Goal: Task Accomplishment & Management: Complete application form

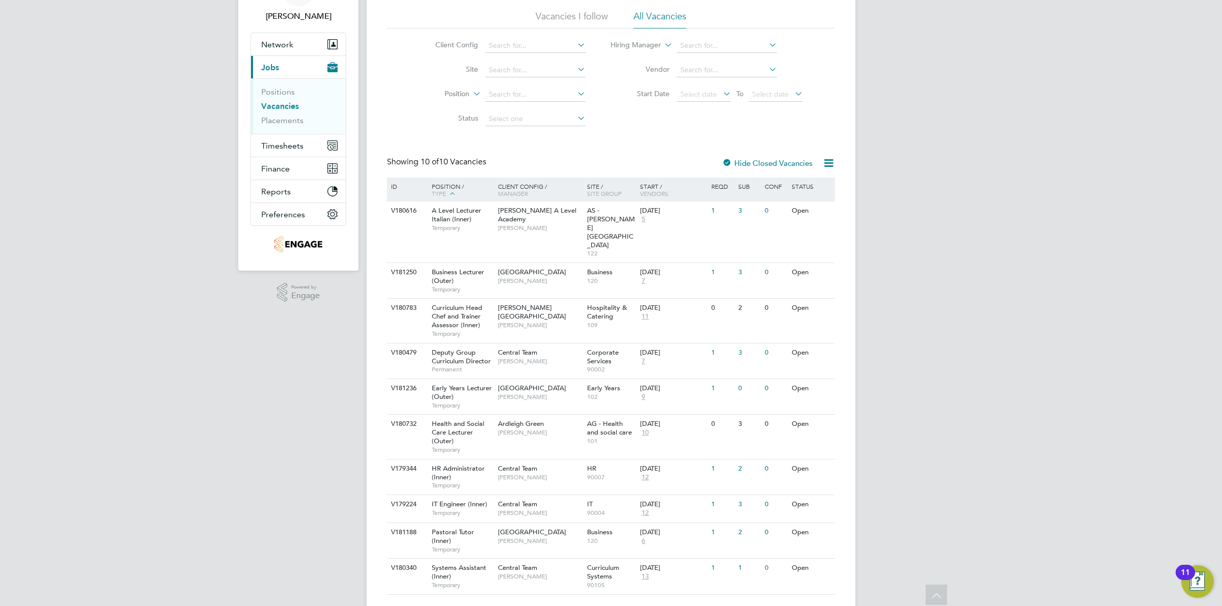
scroll to position [65, 0]
click at [291, 90] on link "Positions" at bounding box center [278, 92] width 34 height 10
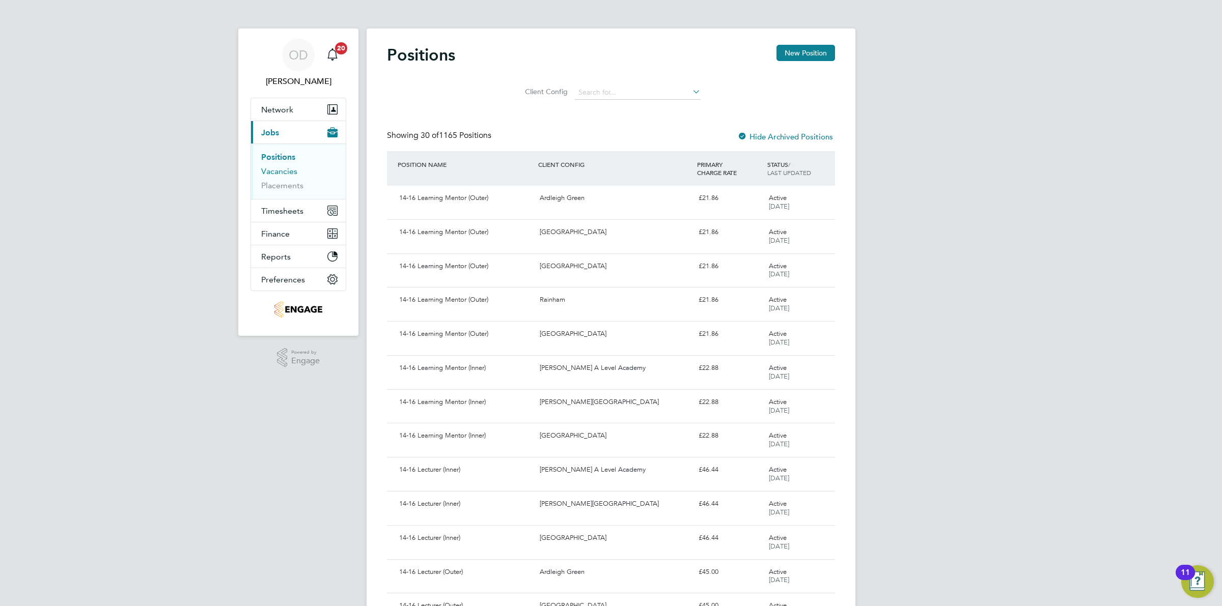
click at [287, 171] on link "Vacancies" at bounding box center [279, 171] width 36 height 10
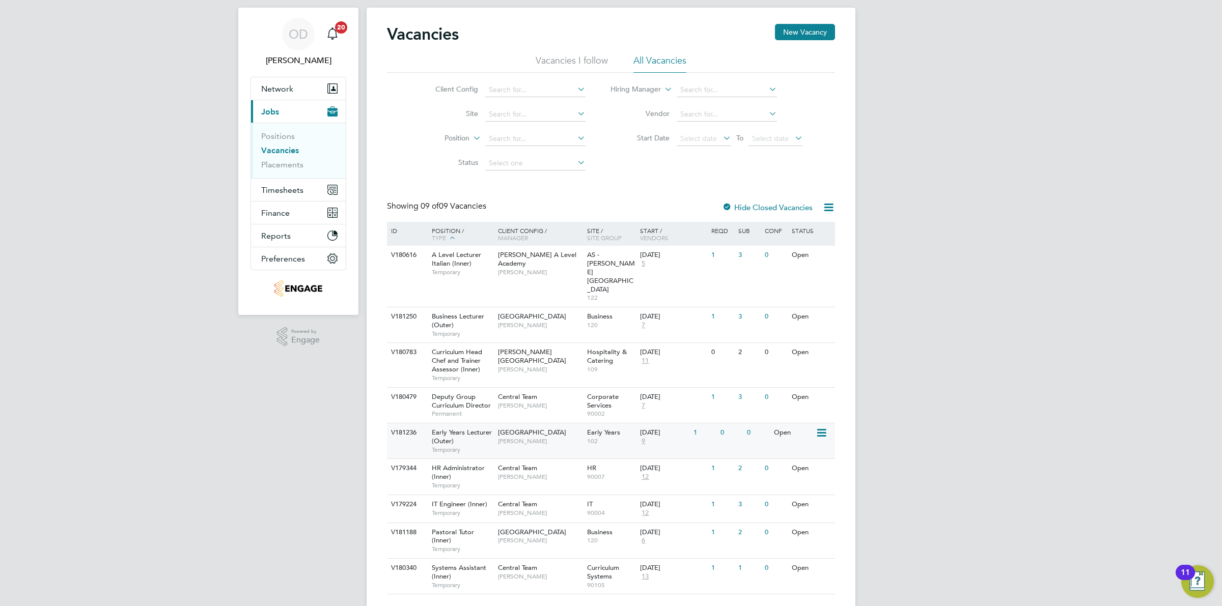
scroll to position [5, 0]
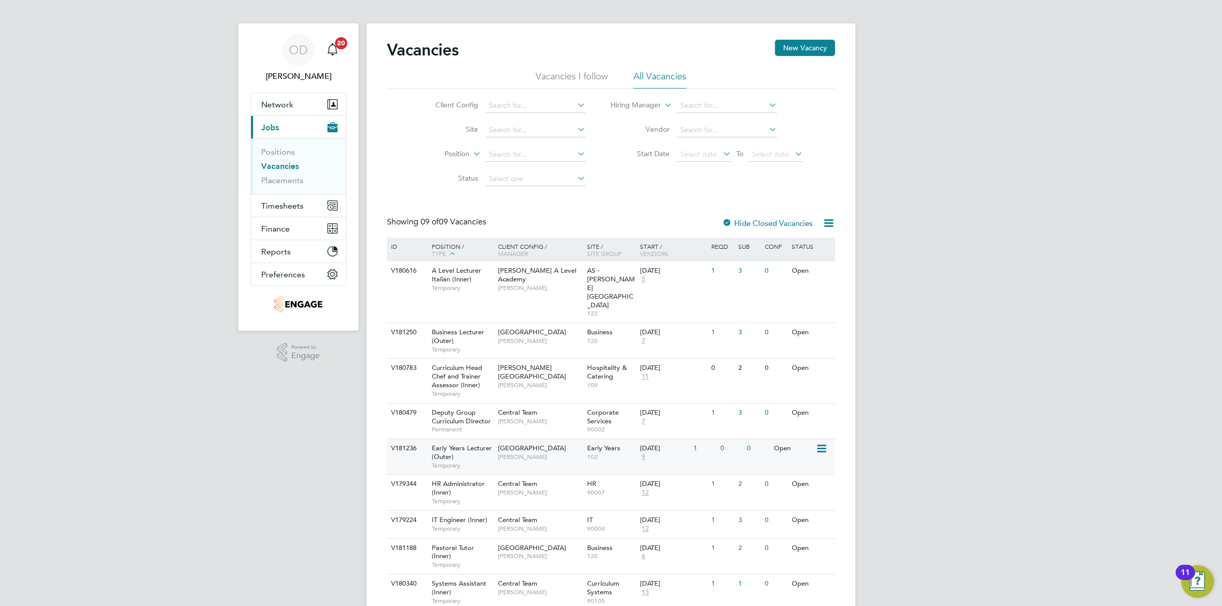
click at [690, 439] on div "29 Sep 2025 9" at bounding box center [663, 452] width 53 height 27
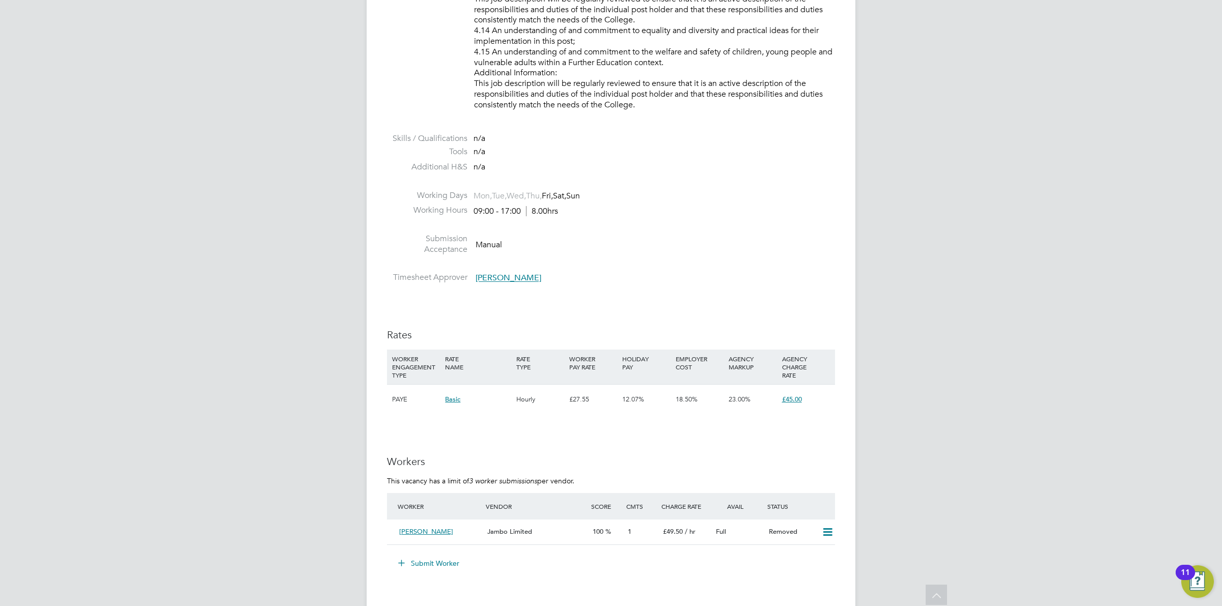
scroll to position [1400, 0]
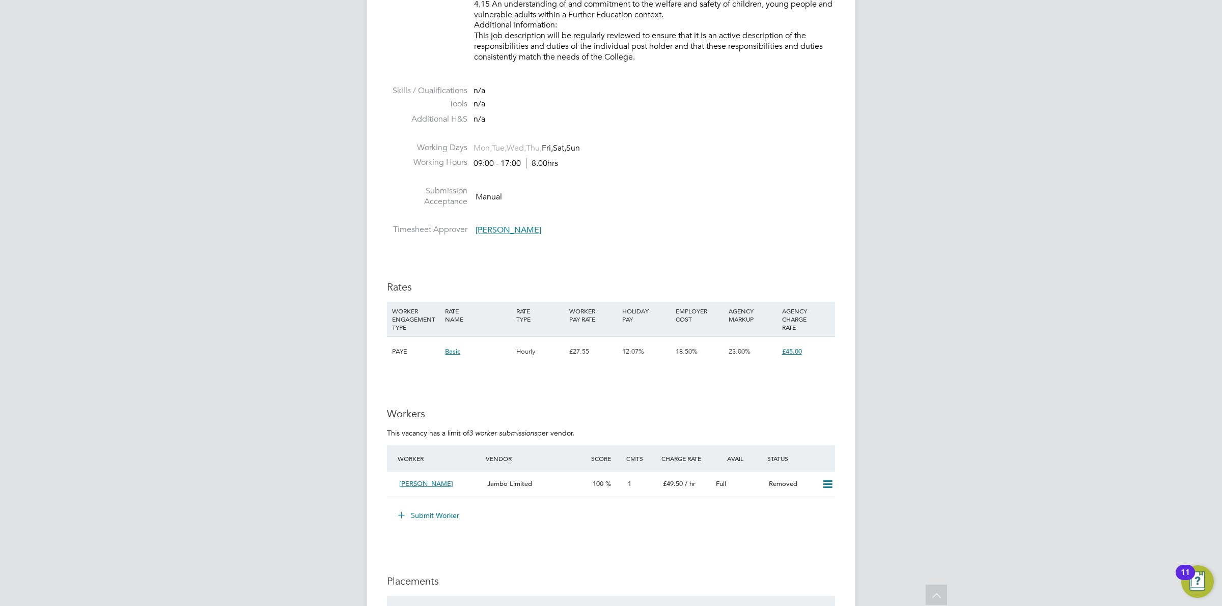
click at [454, 512] on button "Submit Worker" at bounding box center [429, 516] width 76 height 16
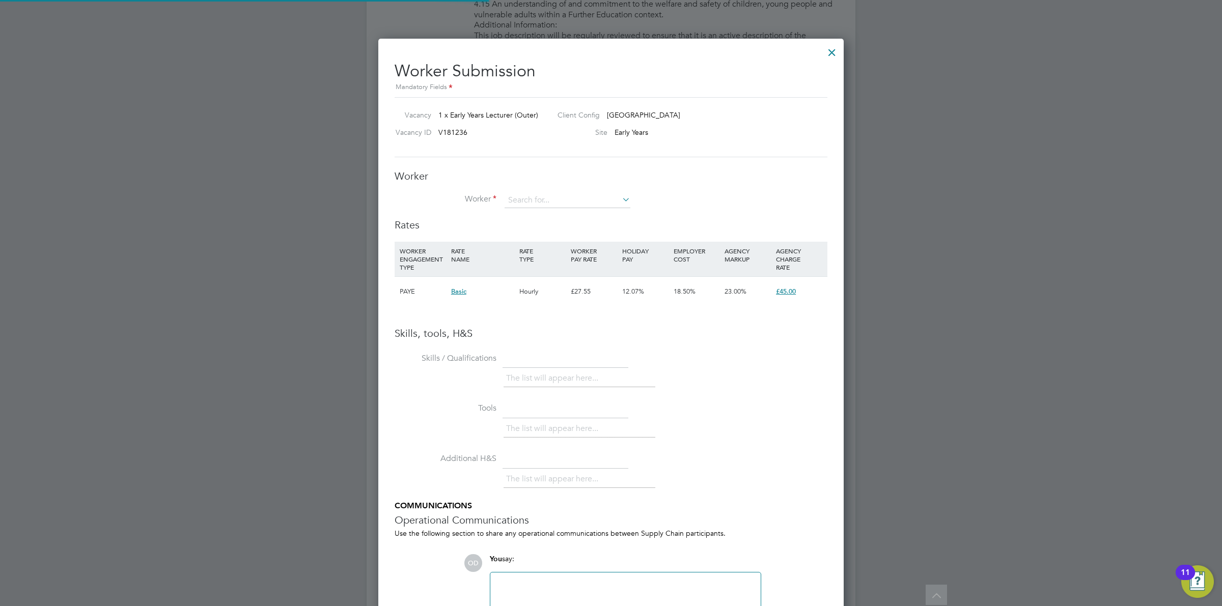
scroll to position [644, 466]
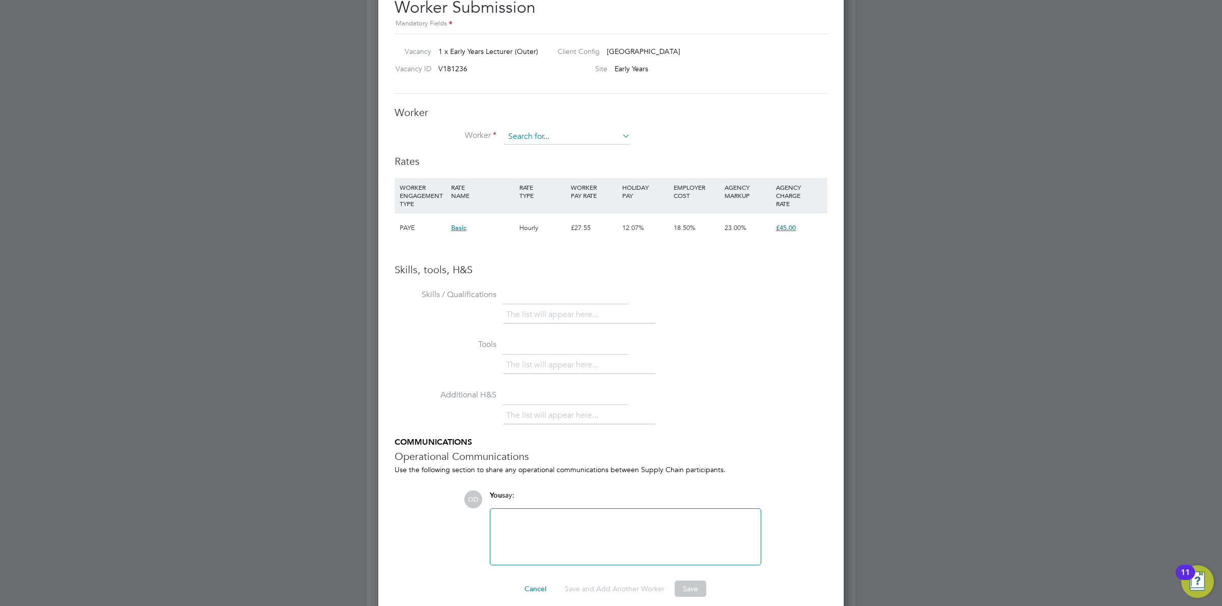
click at [558, 110] on div "Worker Worker Worker Engagement Type" at bounding box center [611, 130] width 433 height 49
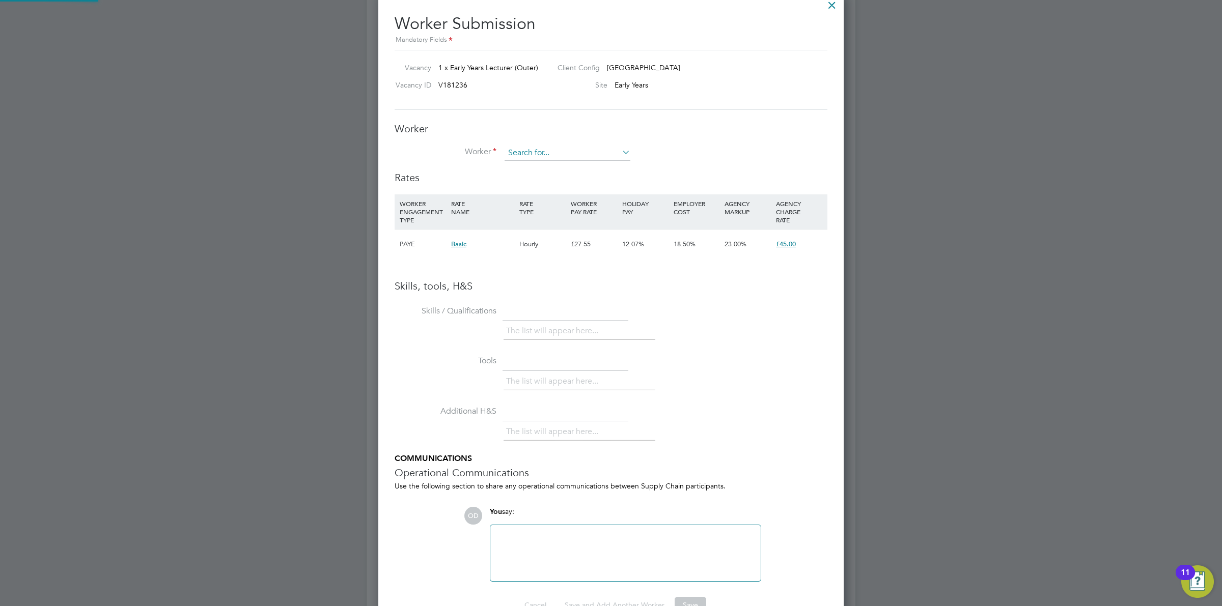
click at [568, 151] on input at bounding box center [568, 153] width 126 height 15
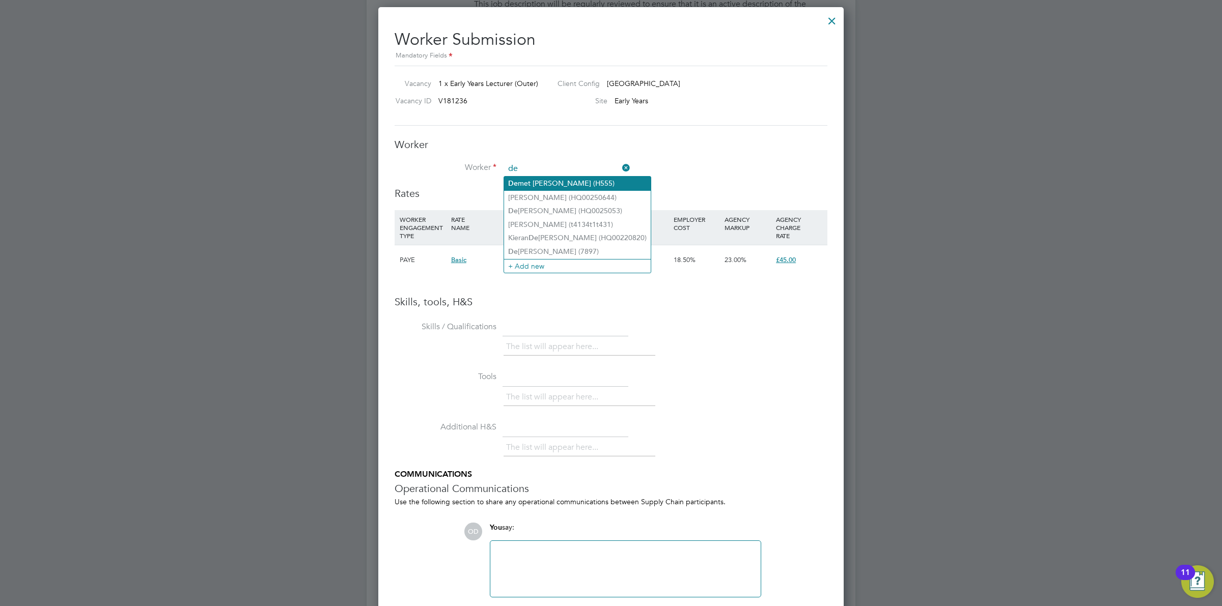
click at [586, 181] on li "De met [PERSON_NAME] (H555)" at bounding box center [577, 184] width 147 height 14
type input "[PERSON_NAME] (H555)"
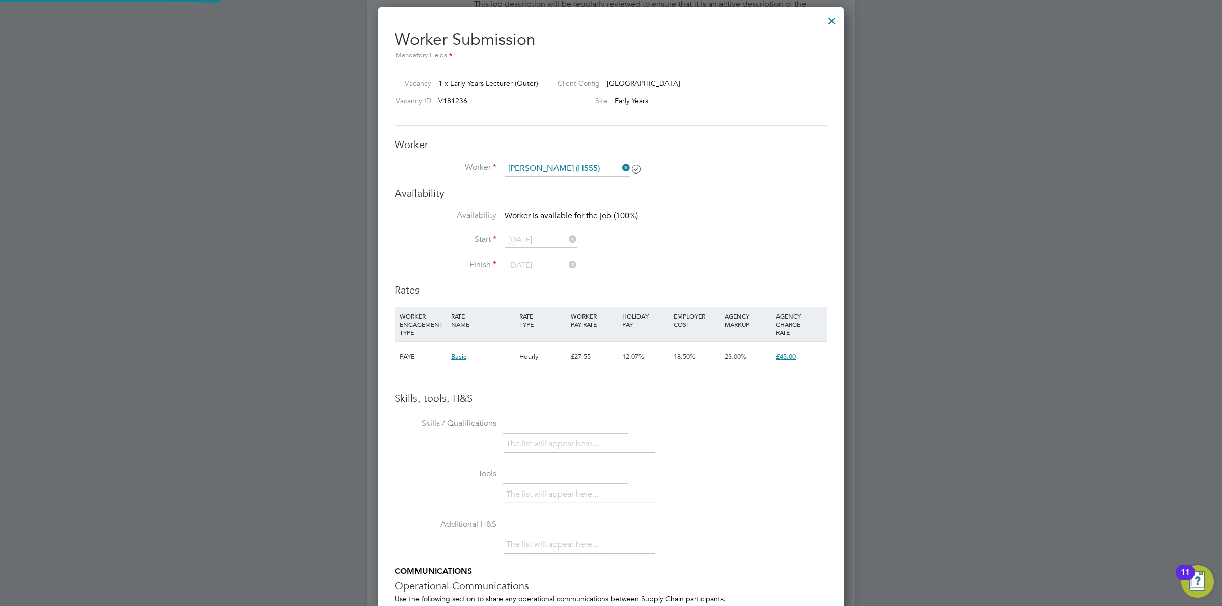
scroll to position [5, 5]
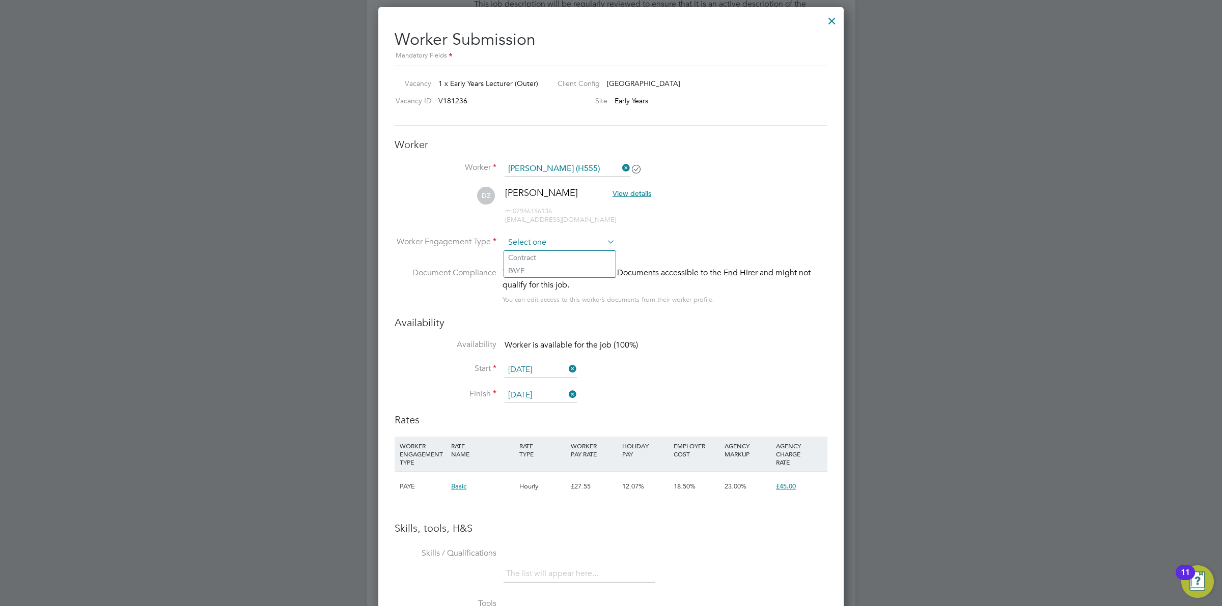
click at [540, 248] on input at bounding box center [560, 242] width 110 height 15
click at [539, 263] on li "Contract" at bounding box center [559, 257] width 111 height 13
type input "Contract"
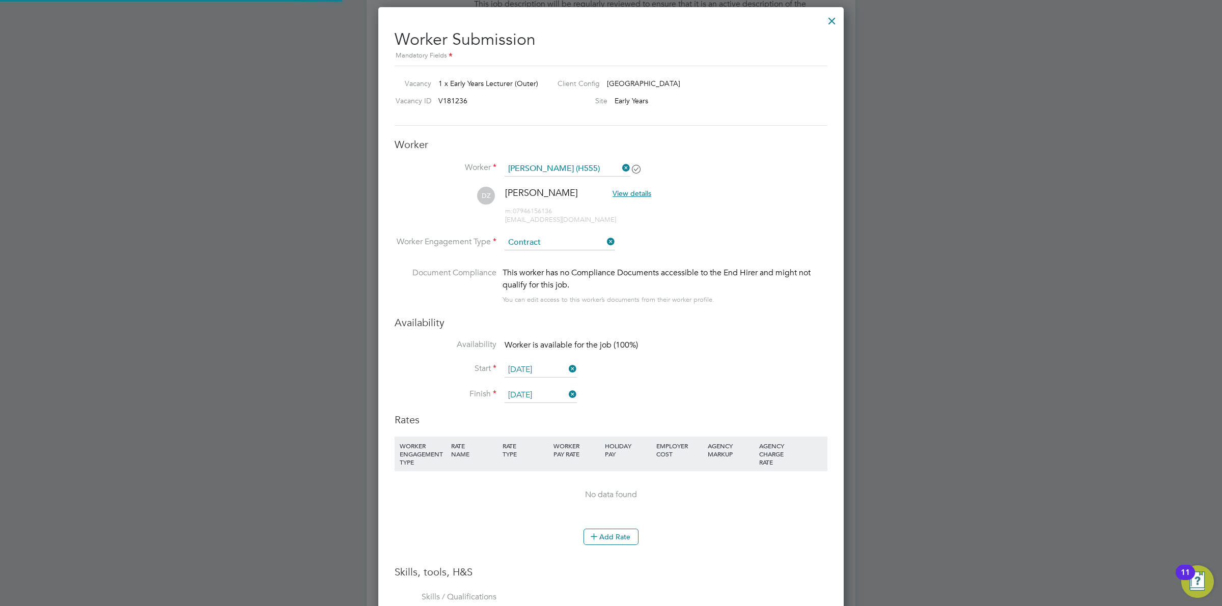
click at [729, 219] on li "DZ Demet Zengin View details m: 07946156136 [EMAIL_ADDRESS][DOMAIN_NAME]" at bounding box center [611, 211] width 433 height 48
click at [619, 540] on button "Add Rate" at bounding box center [610, 537] width 55 height 16
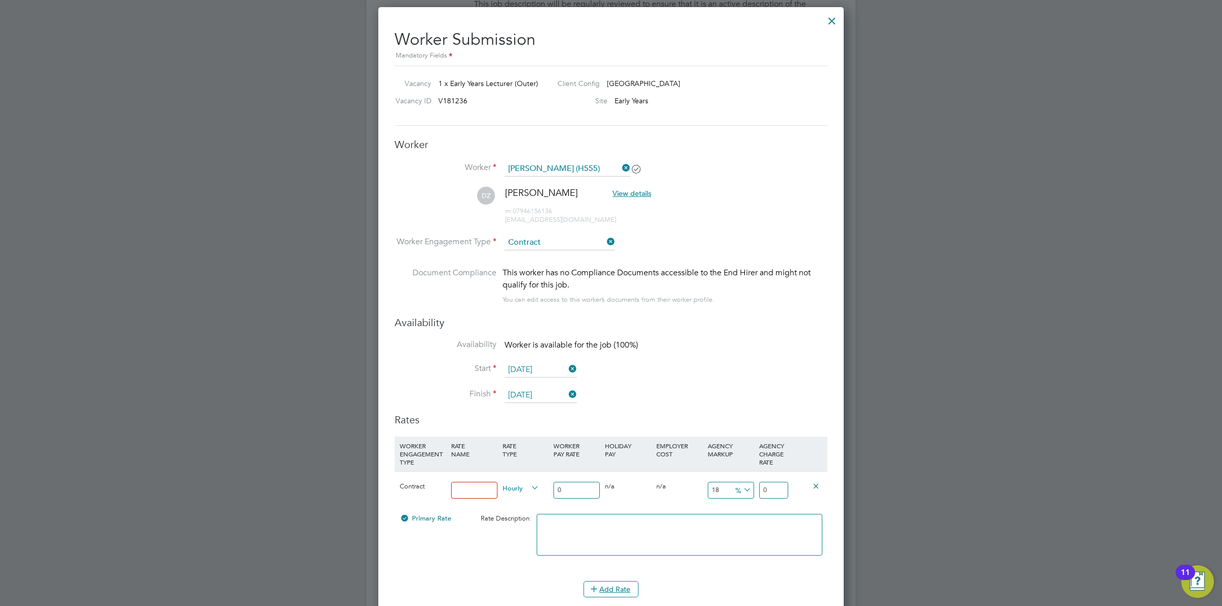
click at [467, 493] on input at bounding box center [474, 490] width 46 height 17
type input "Standard Rate"
drag, startPoint x: 568, startPoint y: 486, endPoint x: 541, endPoint y: 484, distance: 27.1
click at [544, 484] on div "Contract Standard Rate Hourly 0 0 n/a 0 n/a 18 0 % 0" at bounding box center [611, 490] width 433 height 38
type input "3"
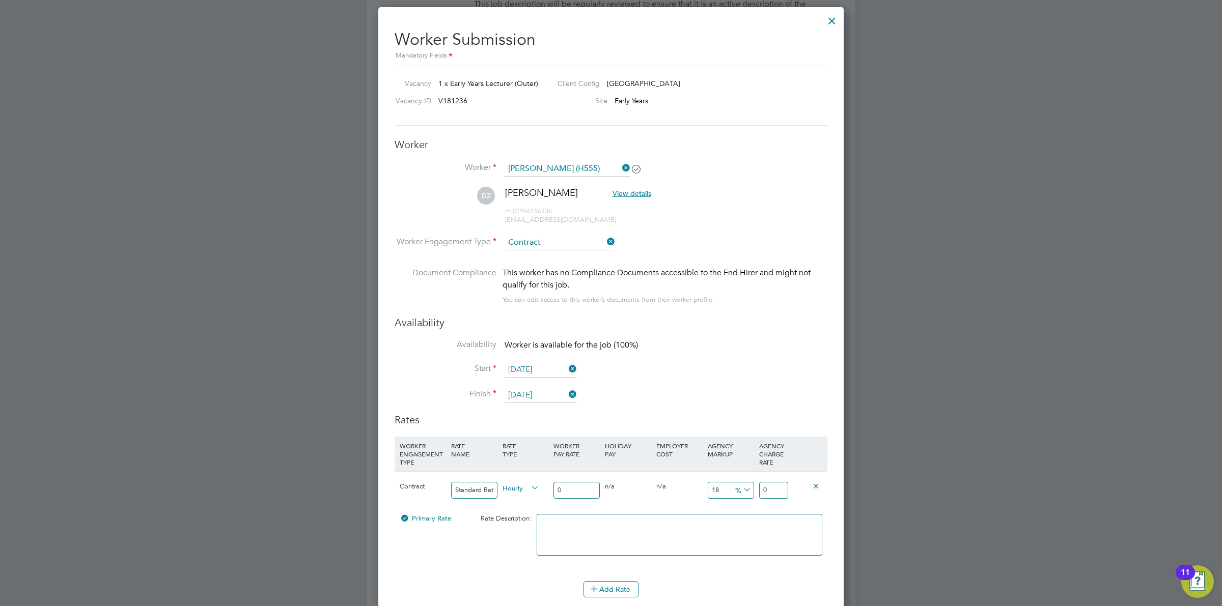
type input "0.54"
type input "3.54"
type input "38"
type input "6.84"
type input "44.84"
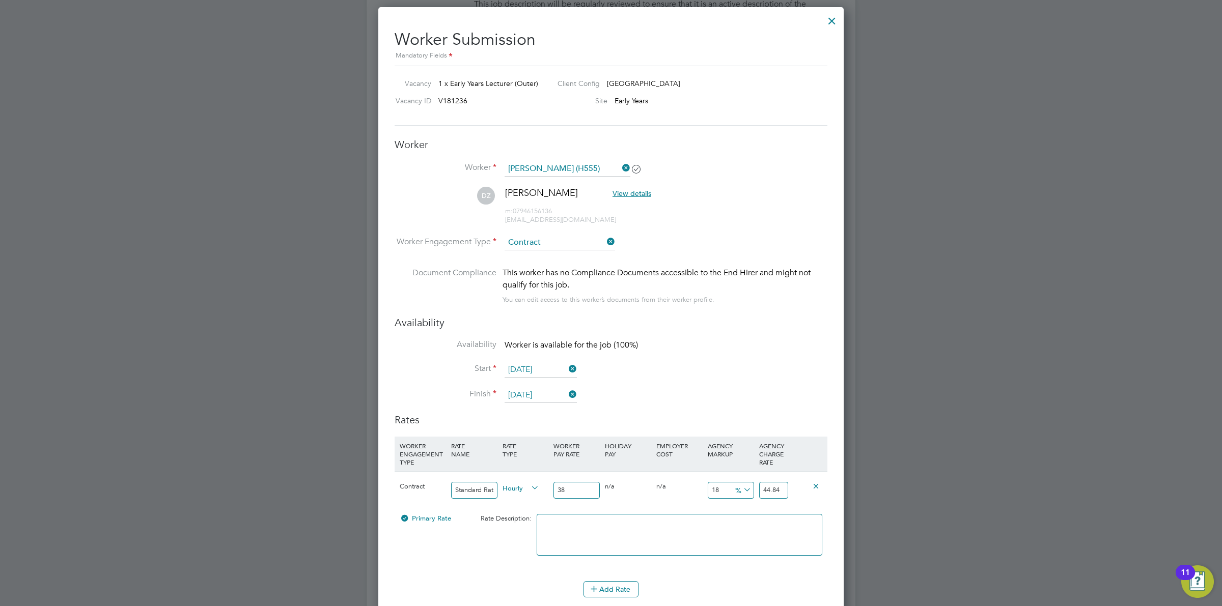
type input "38"
click at [741, 485] on icon at bounding box center [741, 490] width 0 height 14
click at [742, 513] on li "£" at bounding box center [743, 515] width 24 height 13
drag, startPoint x: 724, startPoint y: 492, endPoint x: 692, endPoint y: 489, distance: 32.2
click at [692, 489] on div "Contract Standard Rate Hourly 38 0 n/a 0 n/a 18 6.84 £ 44.84" at bounding box center [611, 490] width 433 height 38
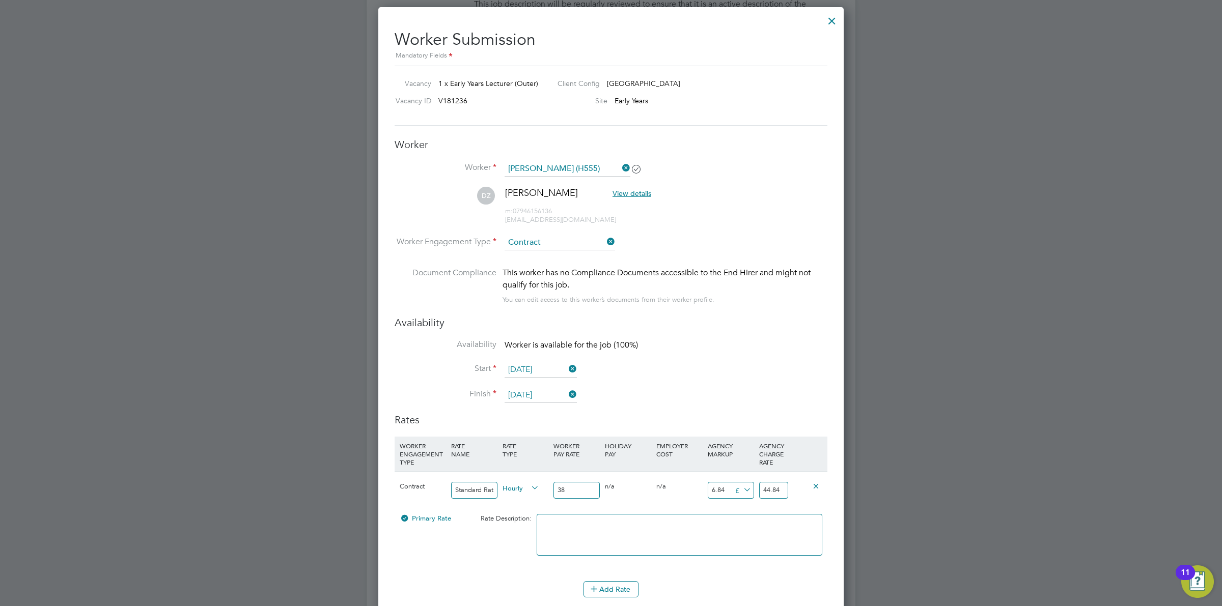
type input "1"
type input "39"
type input "11"
type input "49"
type input "11.5"
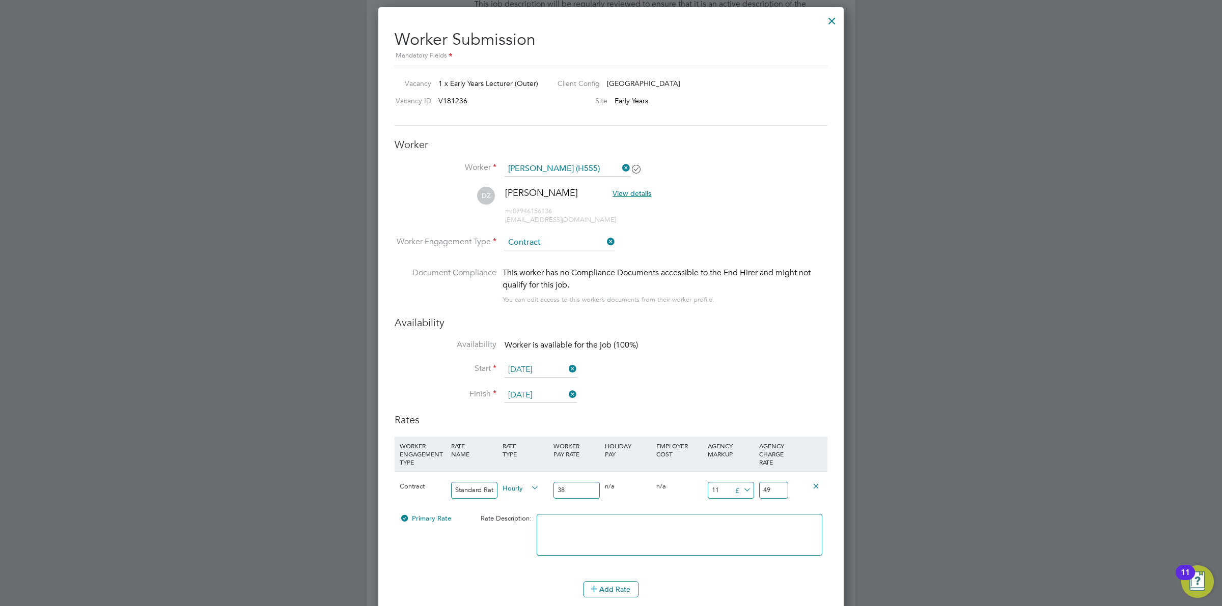
type input "49.5"
type input "11.50"
click at [990, 391] on div at bounding box center [611, 303] width 1222 height 606
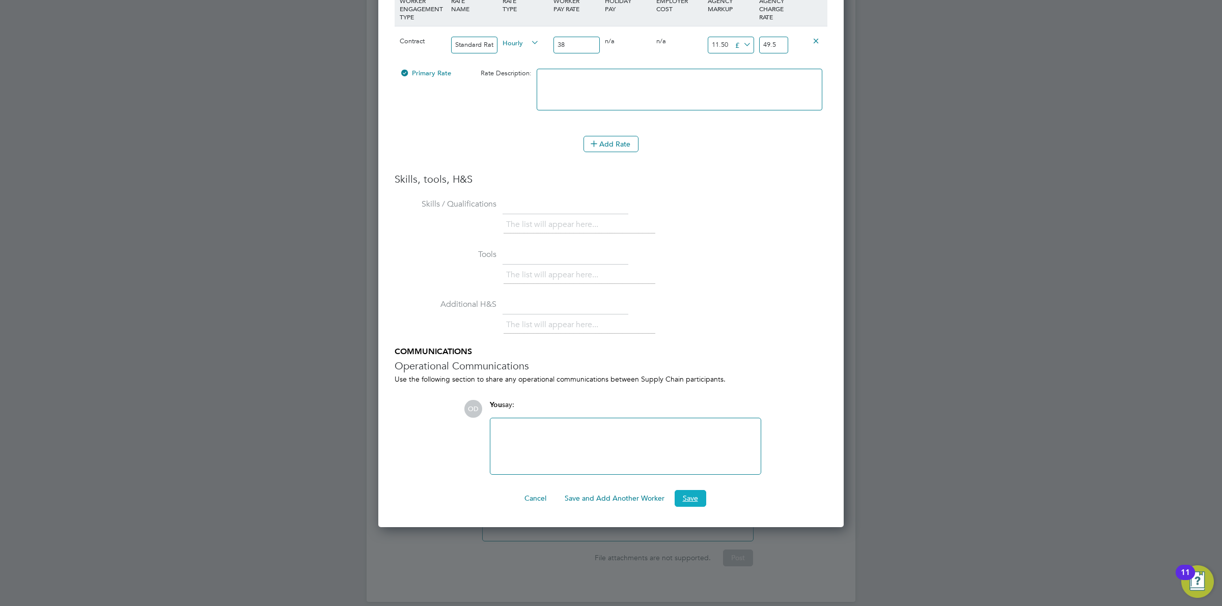
click at [690, 503] on button "Save" at bounding box center [691, 498] width 32 height 16
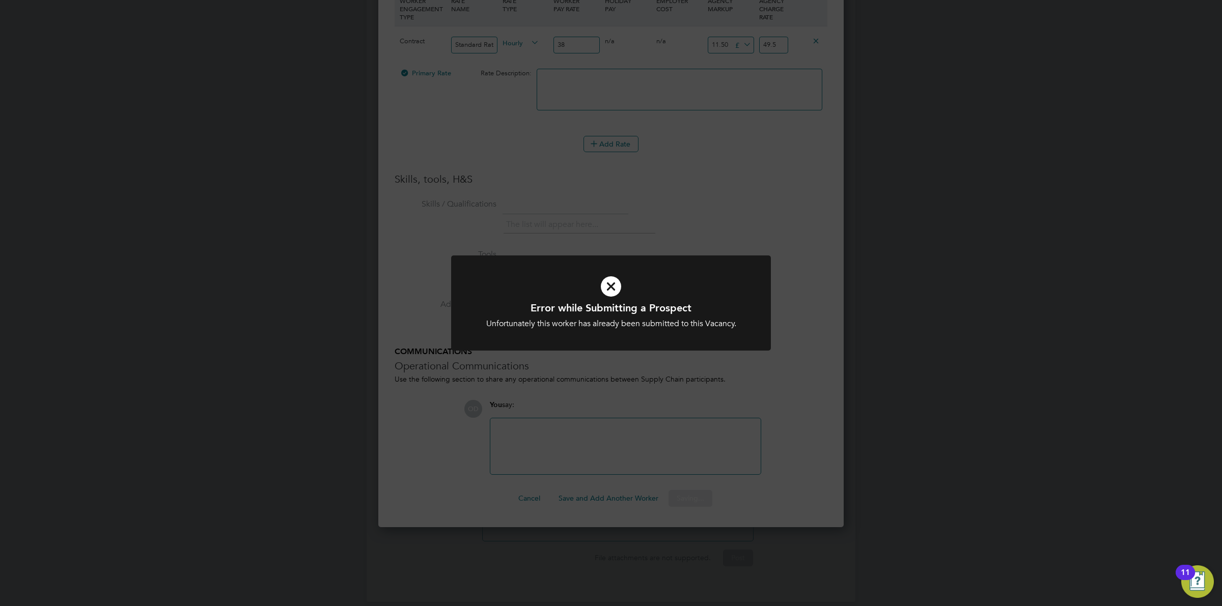
click at [814, 324] on div "Error while Submitting a Prospect Unfortunately this worker has already been su…" at bounding box center [611, 303] width 1222 height 606
